Goal: Find specific page/section: Find specific page/section

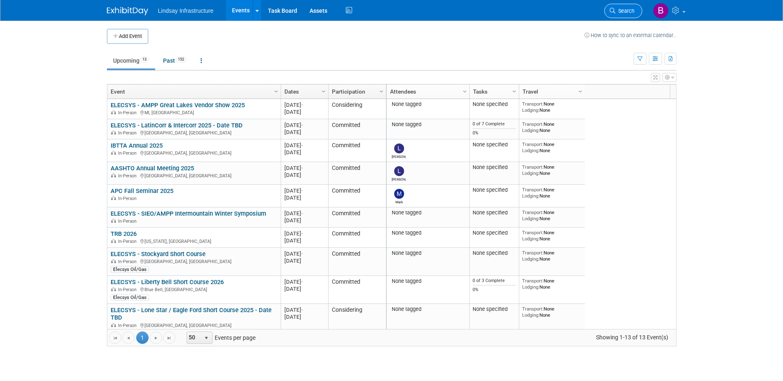
click at [620, 9] on span "Search" at bounding box center [624, 11] width 19 height 6
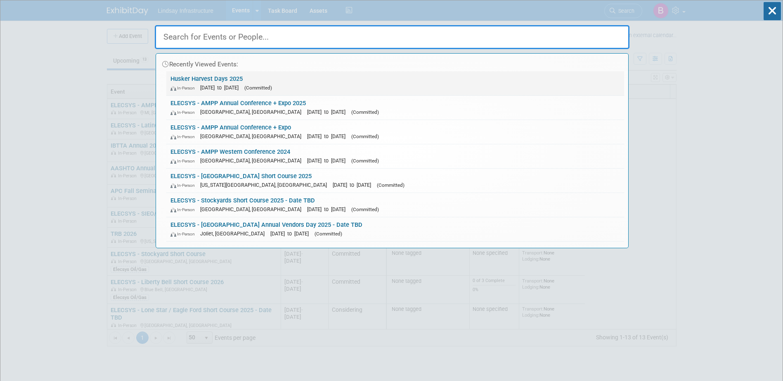
click at [285, 82] on link "Husker Harvest Days 2025 In-Person [DATE] to [DATE] (Committed)" at bounding box center [394, 83] width 457 height 24
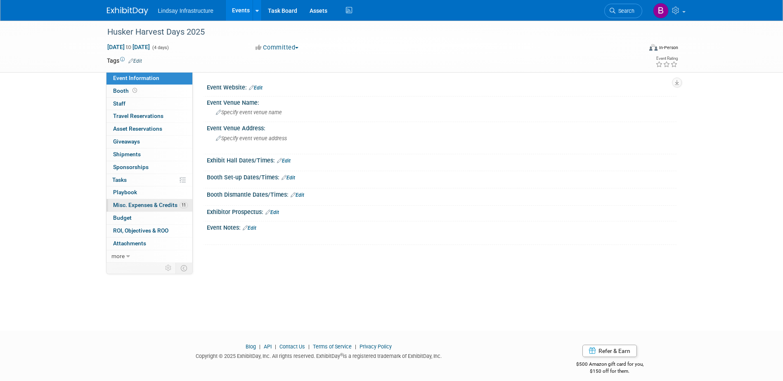
click at [142, 202] on span "Misc. Expenses & Credits 11" at bounding box center [150, 205] width 75 height 7
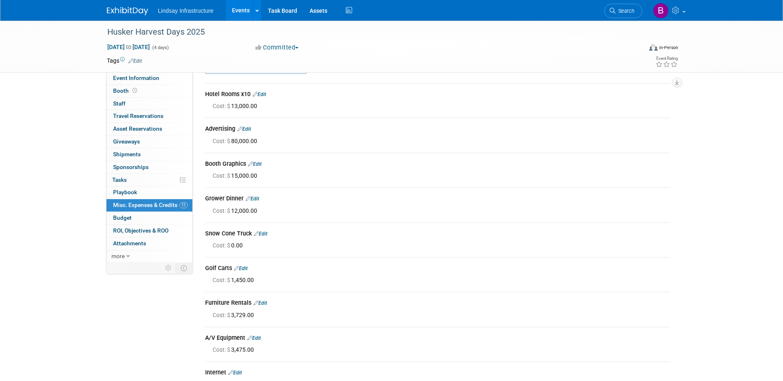
scroll to position [41, 0]
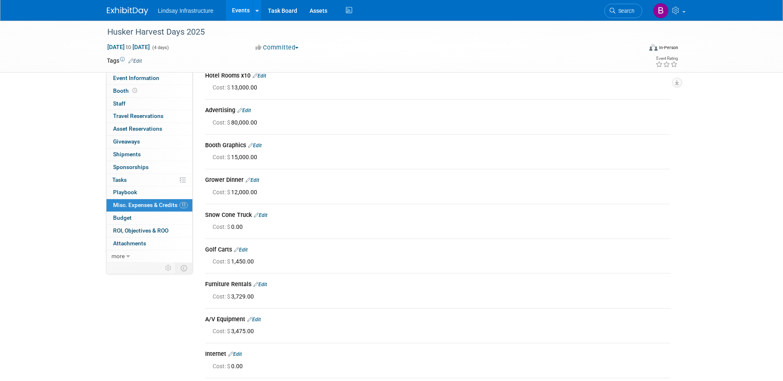
click at [753, 26] on div "Husker Harvest Days 2025 [DATE] to [DATE] (4 days) [DATE] to [DATE] Committed C…" at bounding box center [391, 47] width 783 height 52
